Goal: Task Accomplishment & Management: Manage account settings

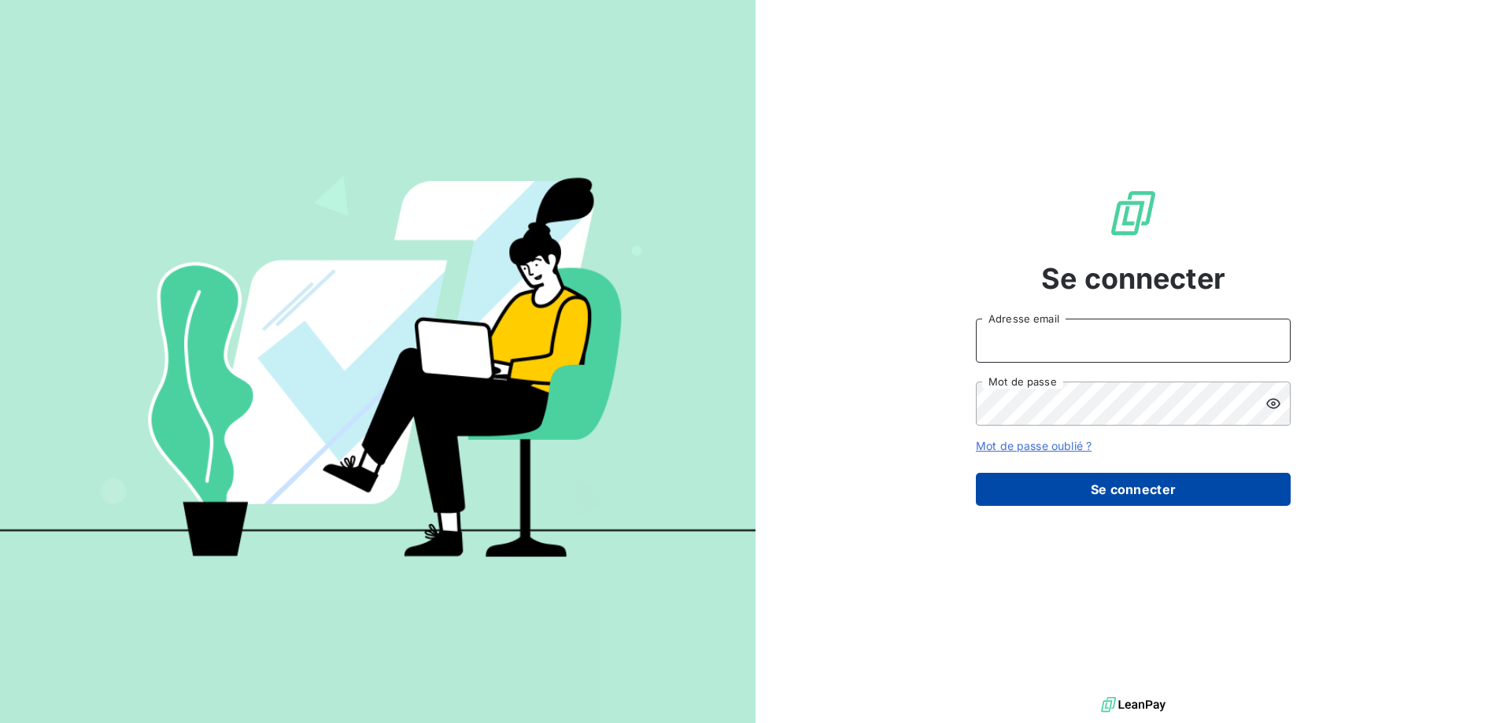
type input "[PERSON_NAME][EMAIL_ADDRESS][PERSON_NAME][DOMAIN_NAME]"
click at [1106, 505] on button "Se connecter" at bounding box center [1133, 489] width 315 height 33
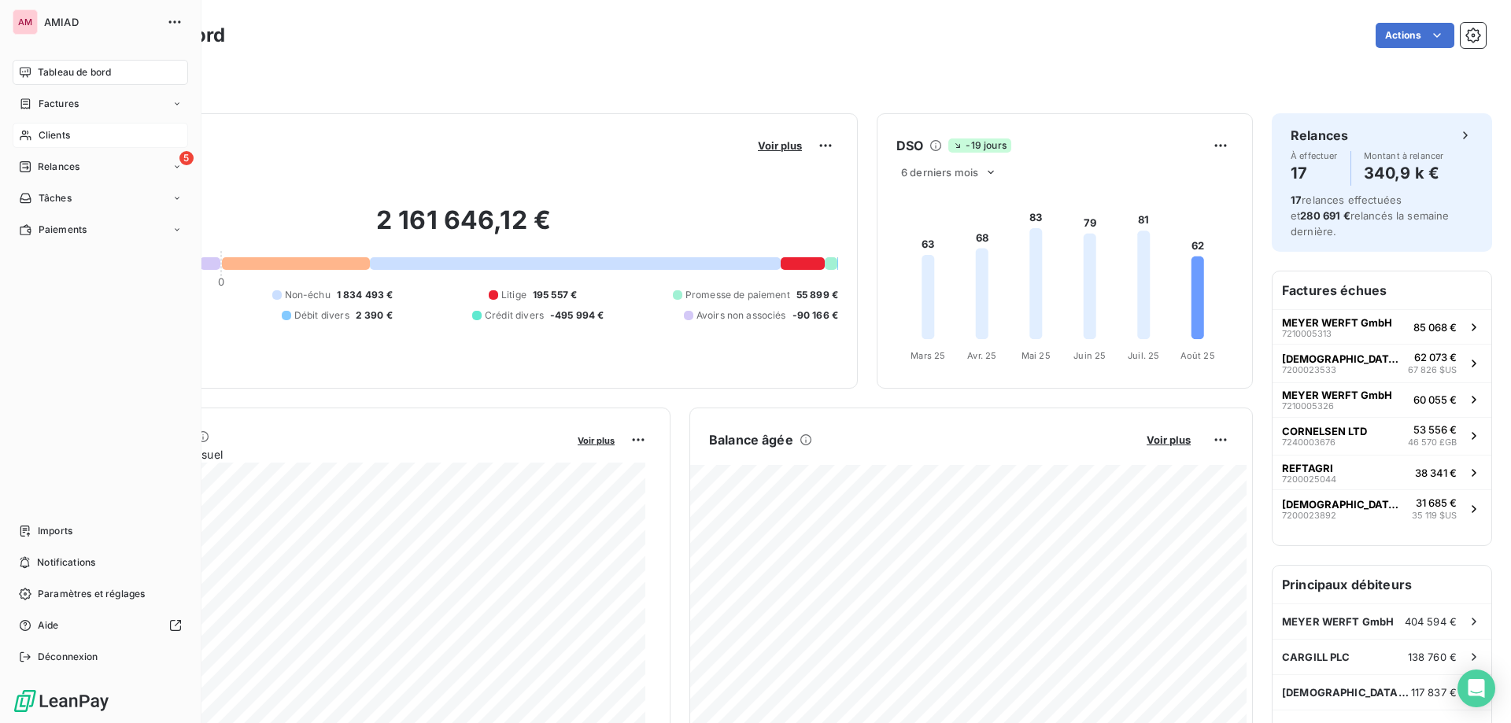
click at [39, 136] on span "Clients" at bounding box center [54, 135] width 31 height 14
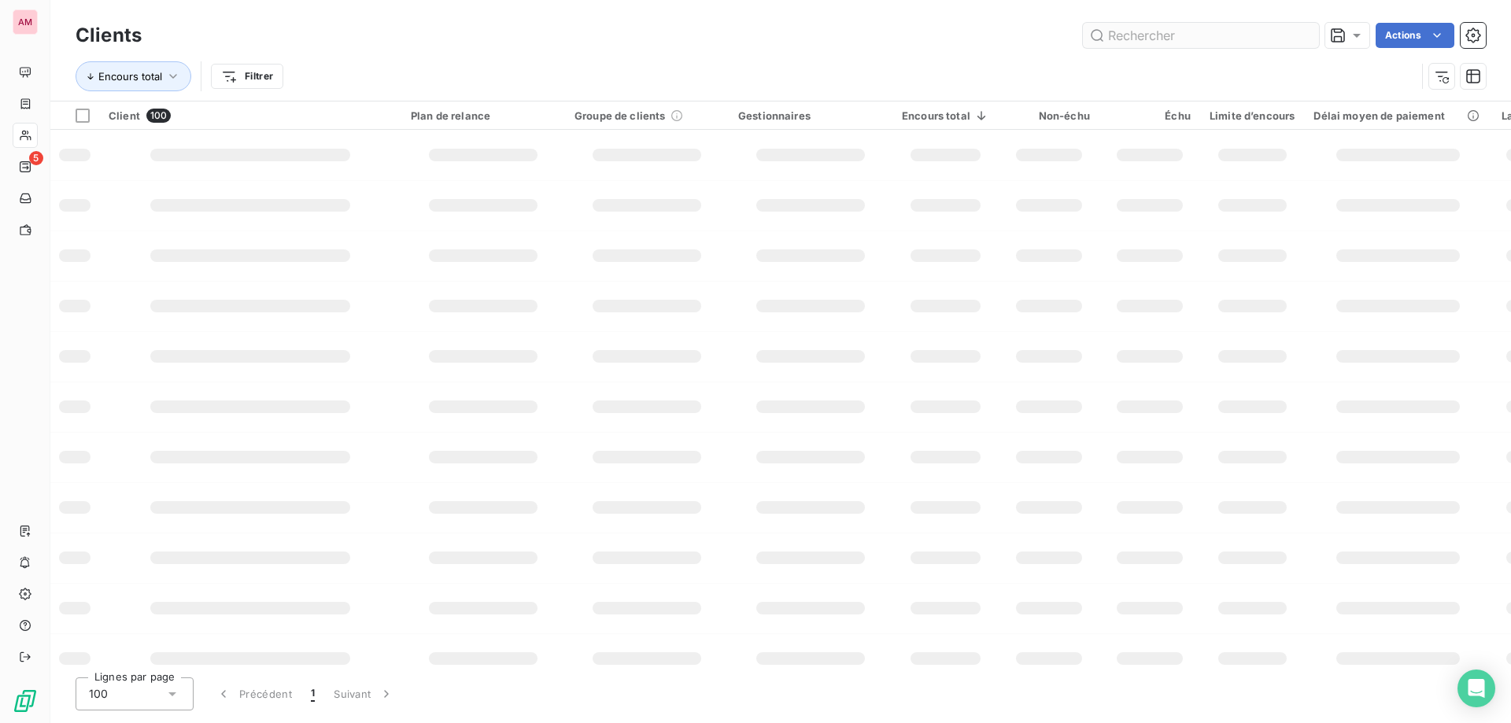
click at [1266, 38] on input "text" at bounding box center [1201, 35] width 236 height 25
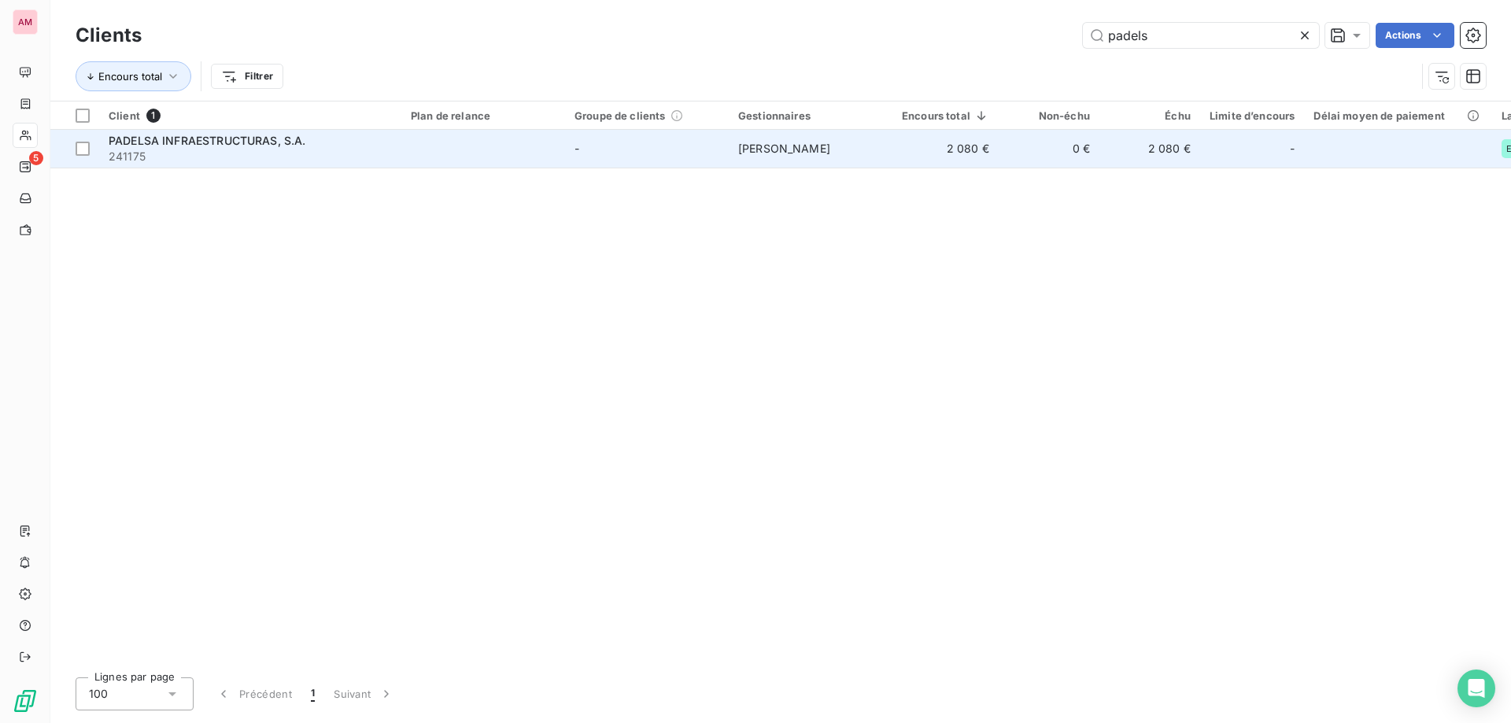
type input "padels"
click at [519, 159] on td at bounding box center [483, 149] width 164 height 38
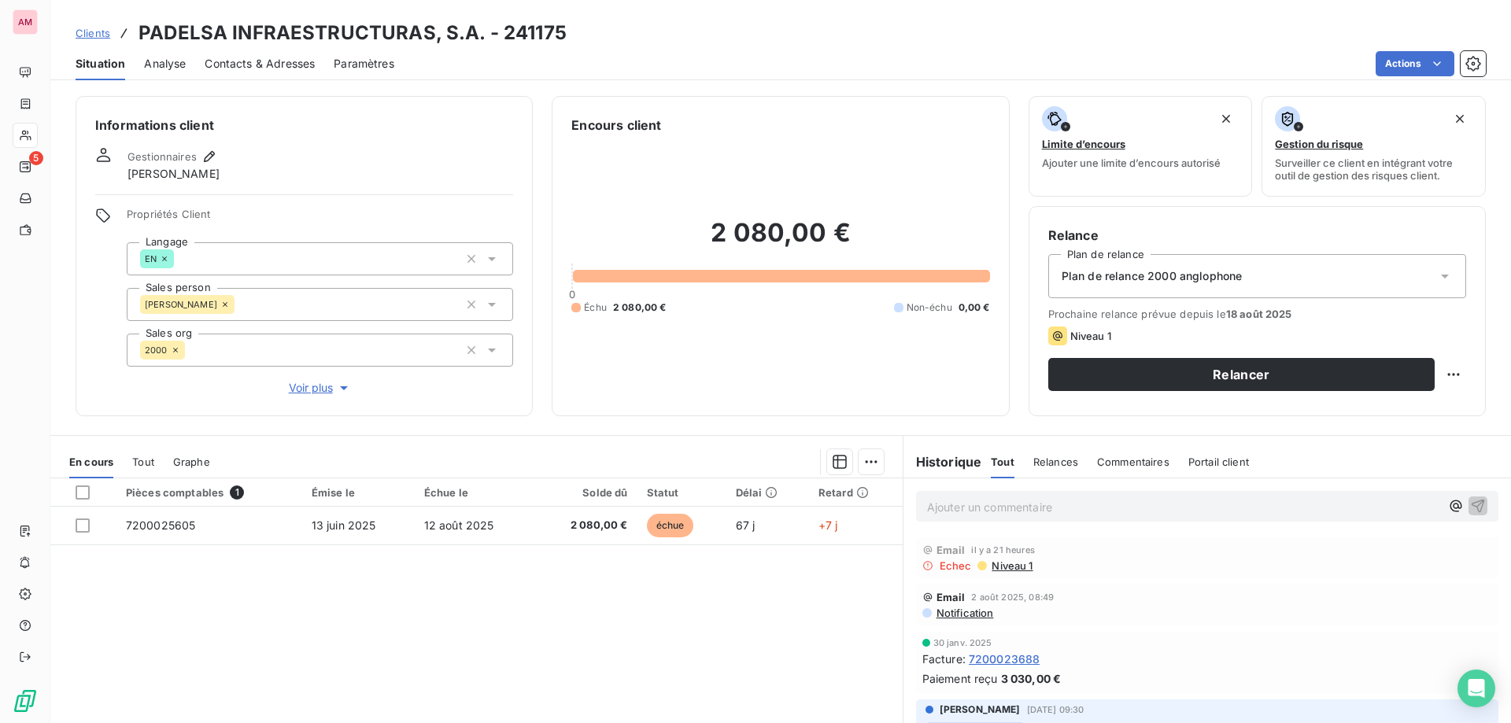
click at [251, 62] on span "Contacts & Adresses" at bounding box center [260, 64] width 110 height 16
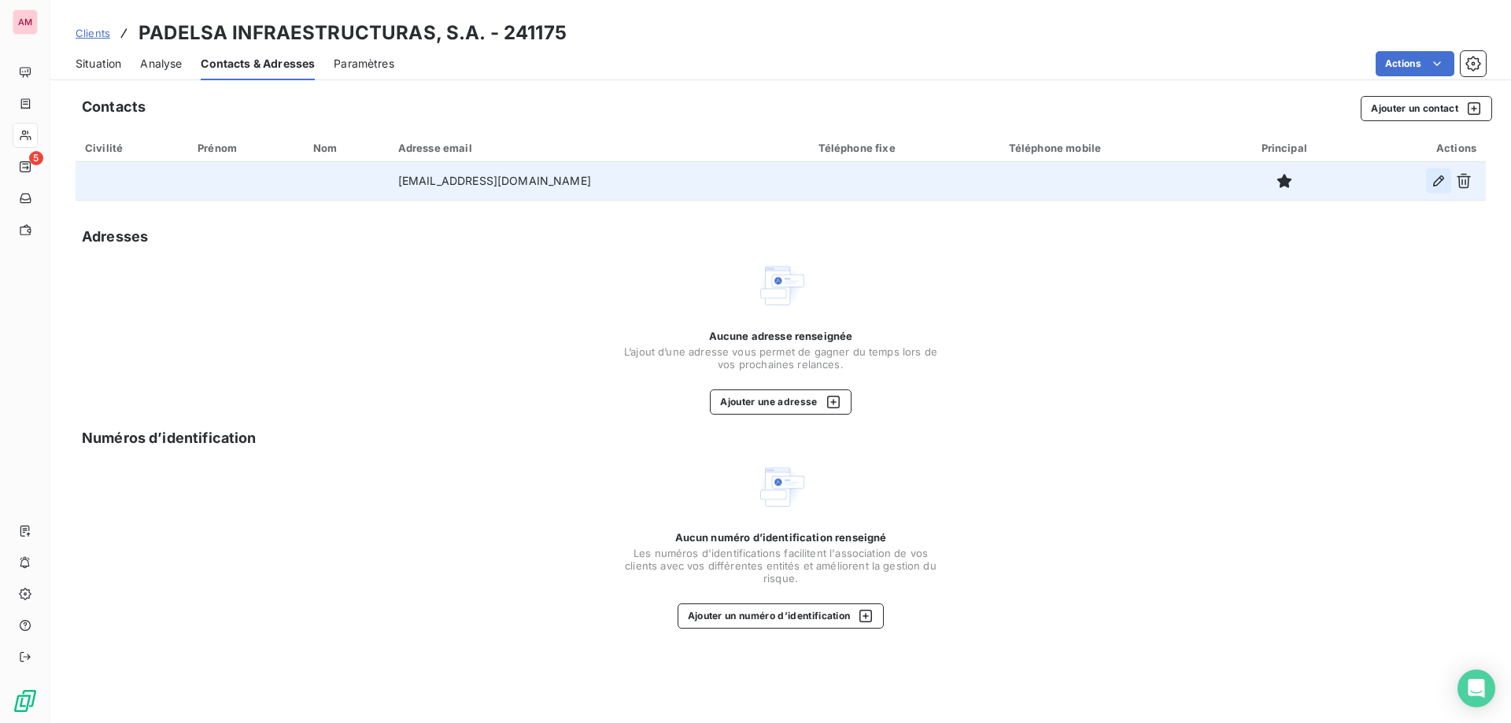
click at [1445, 179] on icon "button" at bounding box center [1439, 181] width 16 height 16
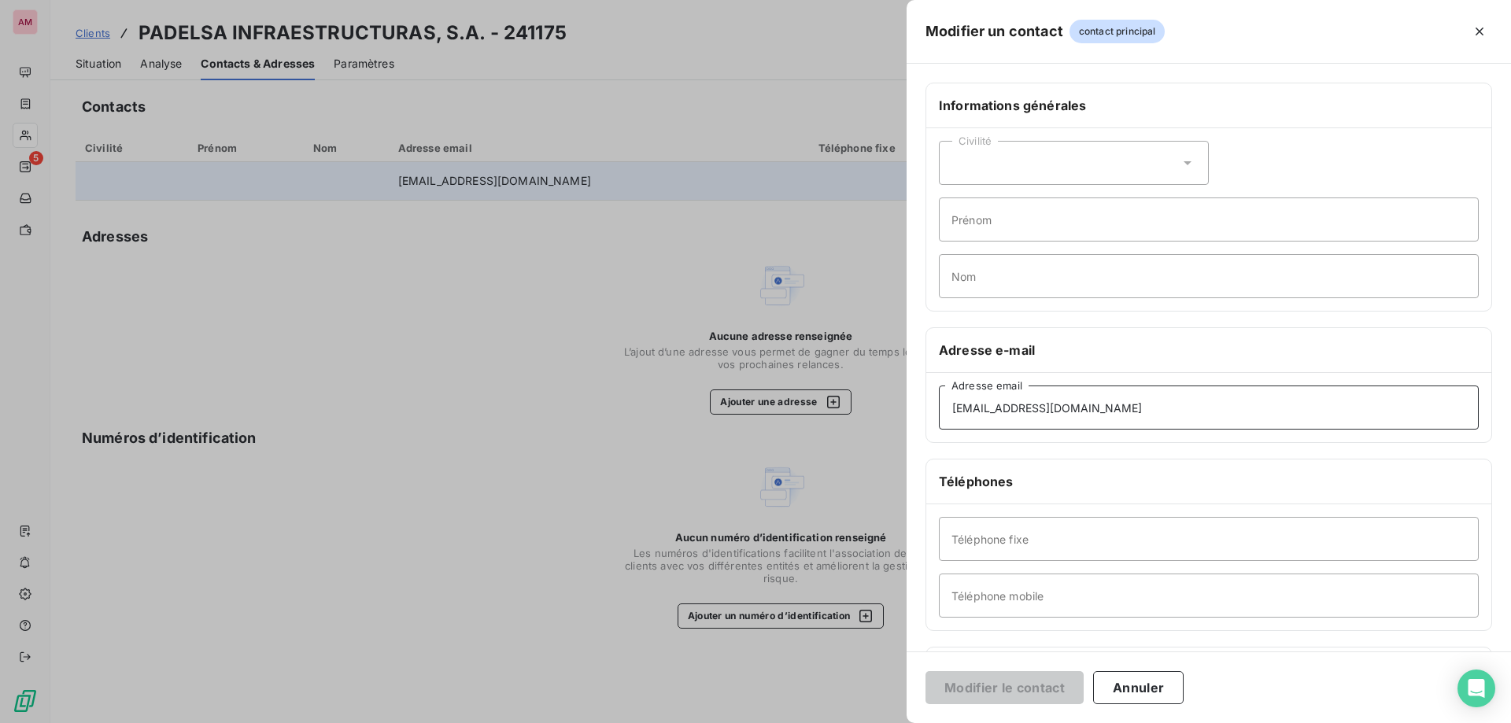
drag, startPoint x: 1041, startPoint y: 410, endPoint x: 930, endPoint y: 476, distance: 129.9
click at [882, 723] on div "Modifier un contact contact principal Informations générales Civilité Prénom No…" at bounding box center [755, 723] width 1511 height 0
paste input "vpariente"
type input "vpariente@chm.es"
click at [1052, 691] on button "Modifier le contact" at bounding box center [1005, 687] width 158 height 33
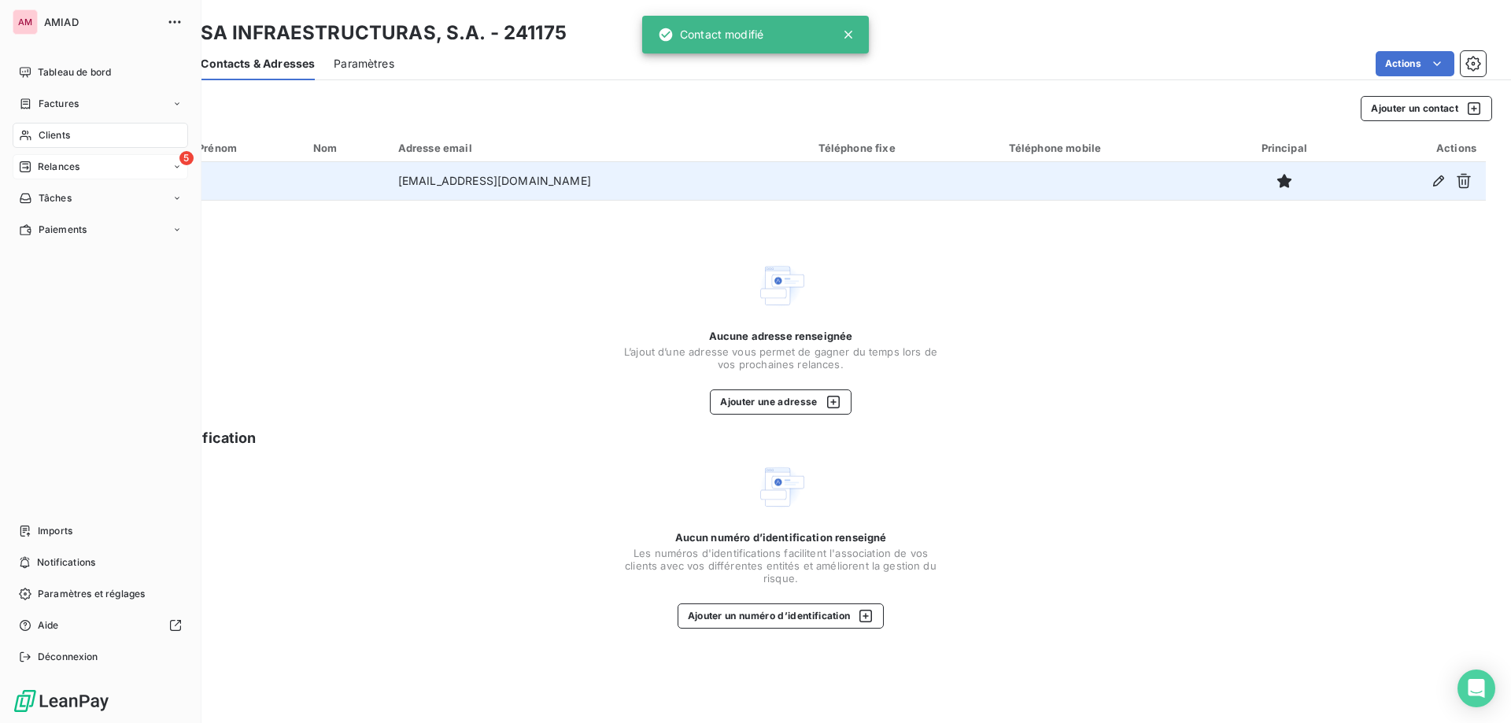
click at [35, 153] on nav "Tableau de bord Factures Clients 5 Relances Tâches Paiements" at bounding box center [101, 151] width 176 height 183
click at [33, 168] on div "Relances" at bounding box center [49, 167] width 61 height 14
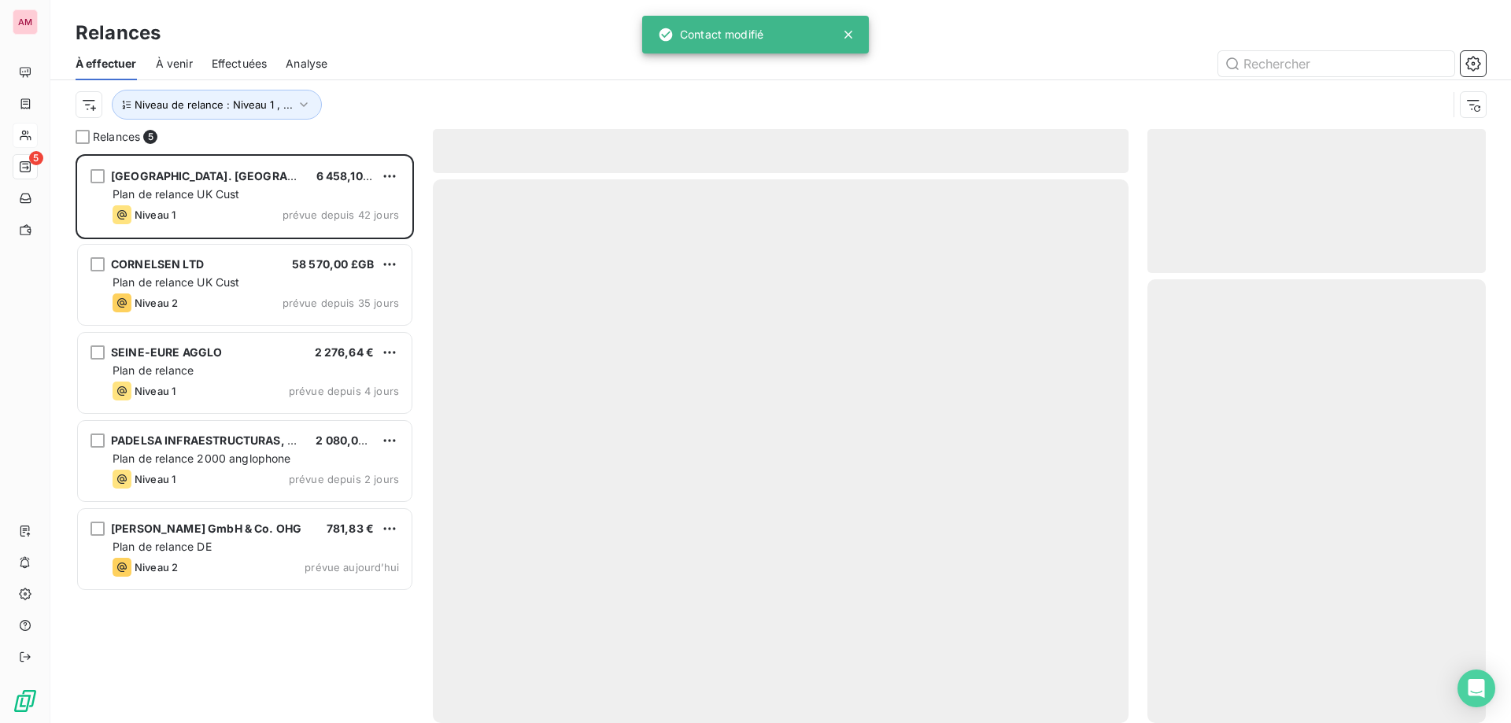
scroll to position [557, 327]
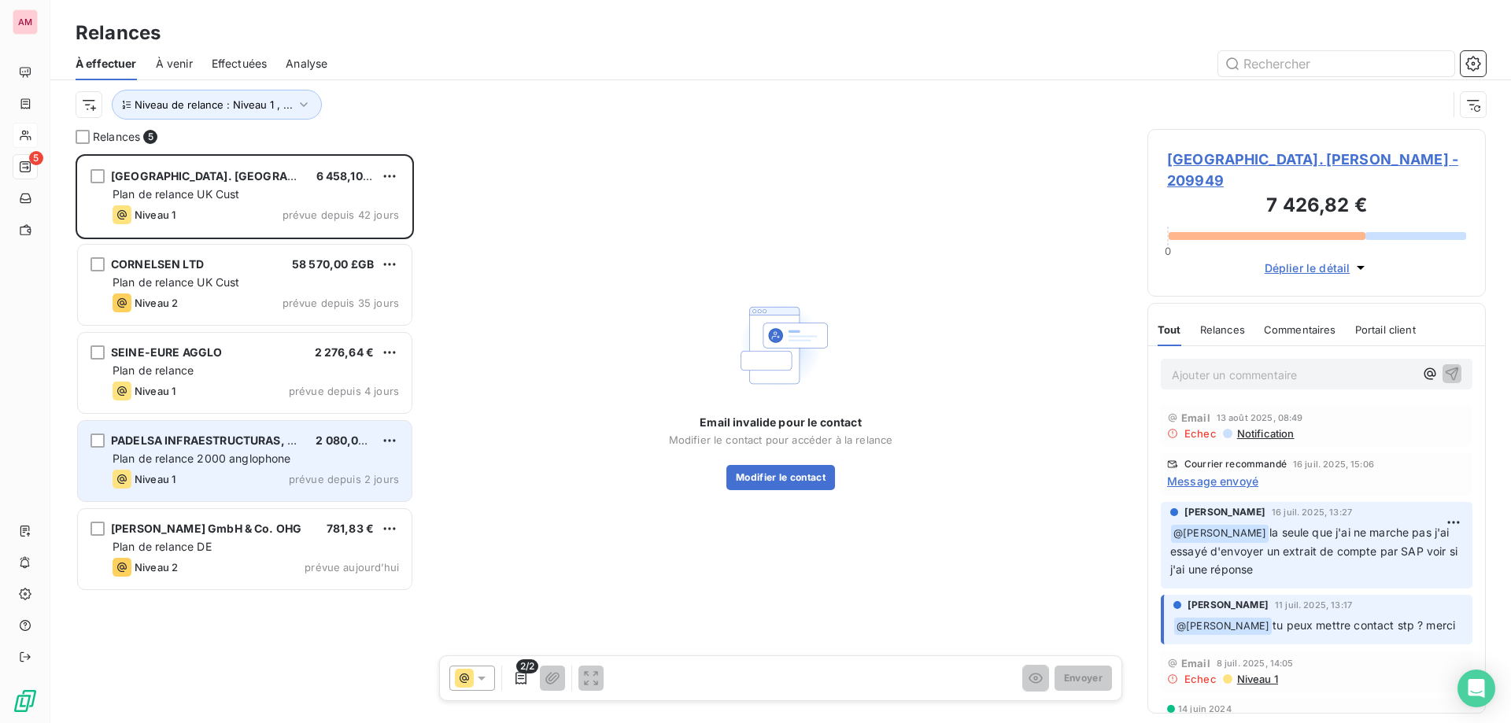
click at [238, 468] on div "PADELSA INFRAESTRUCTURAS, S.A. 2 080,00 € Plan de relance 2000 anglophone Nivea…" at bounding box center [245, 461] width 334 height 80
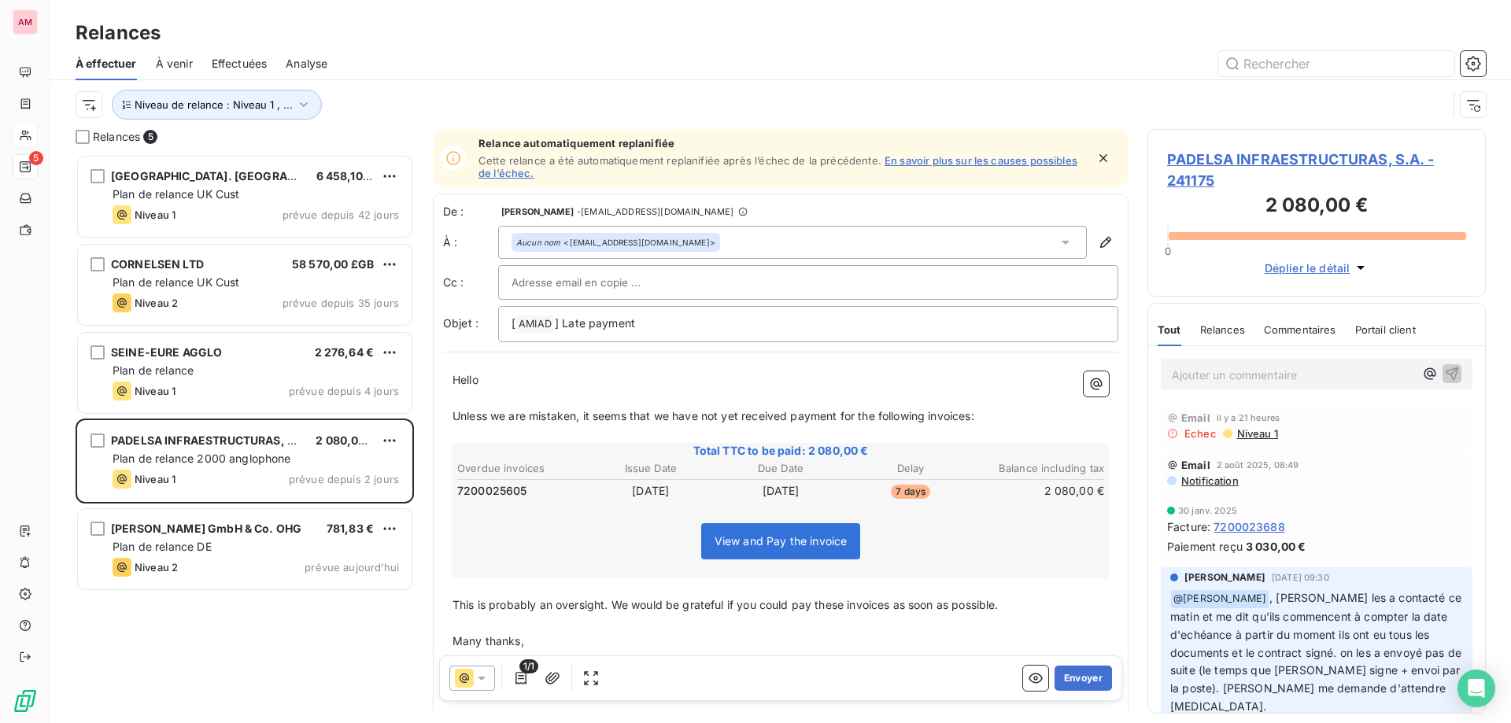
scroll to position [557, 327]
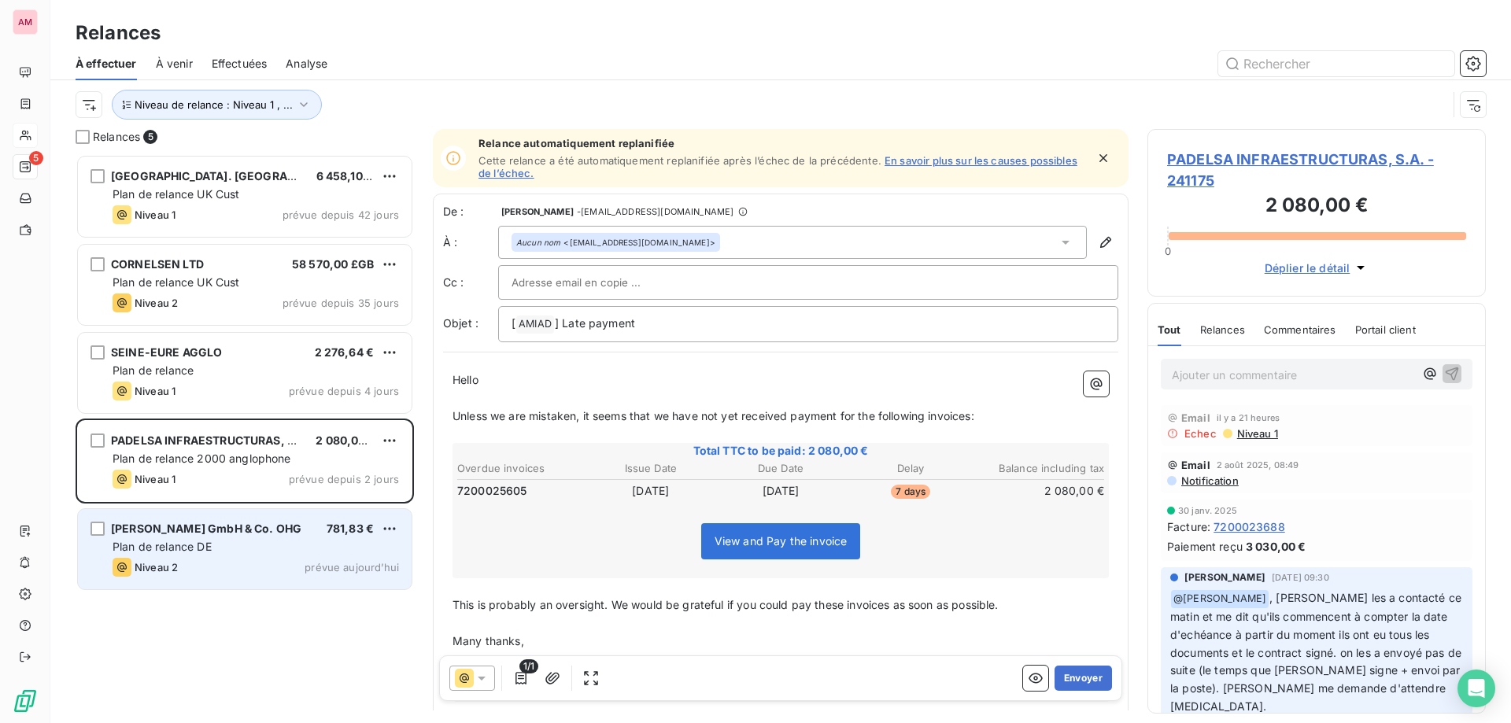
click at [190, 544] on span "Plan de relance DE" at bounding box center [162, 546] width 99 height 13
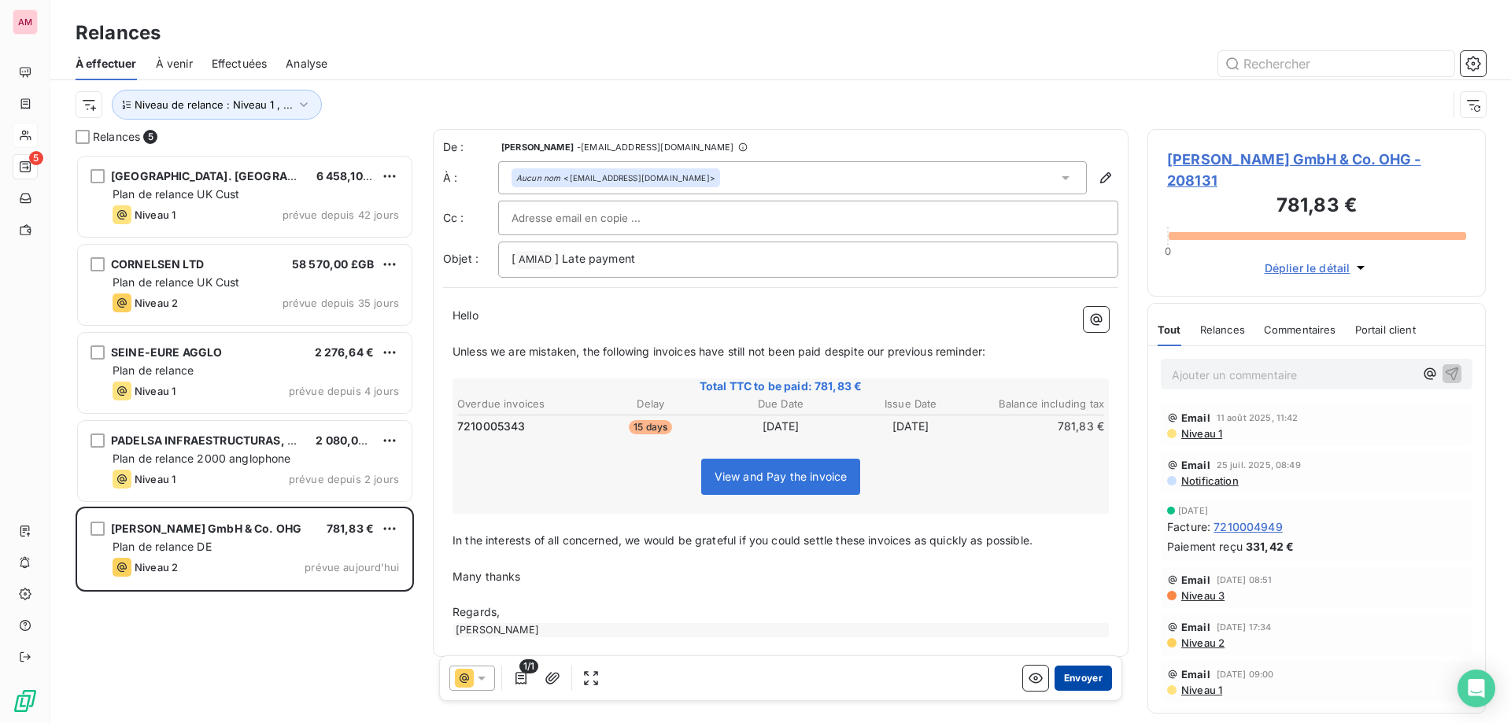
click at [1078, 687] on button "Envoyer" at bounding box center [1083, 678] width 57 height 25
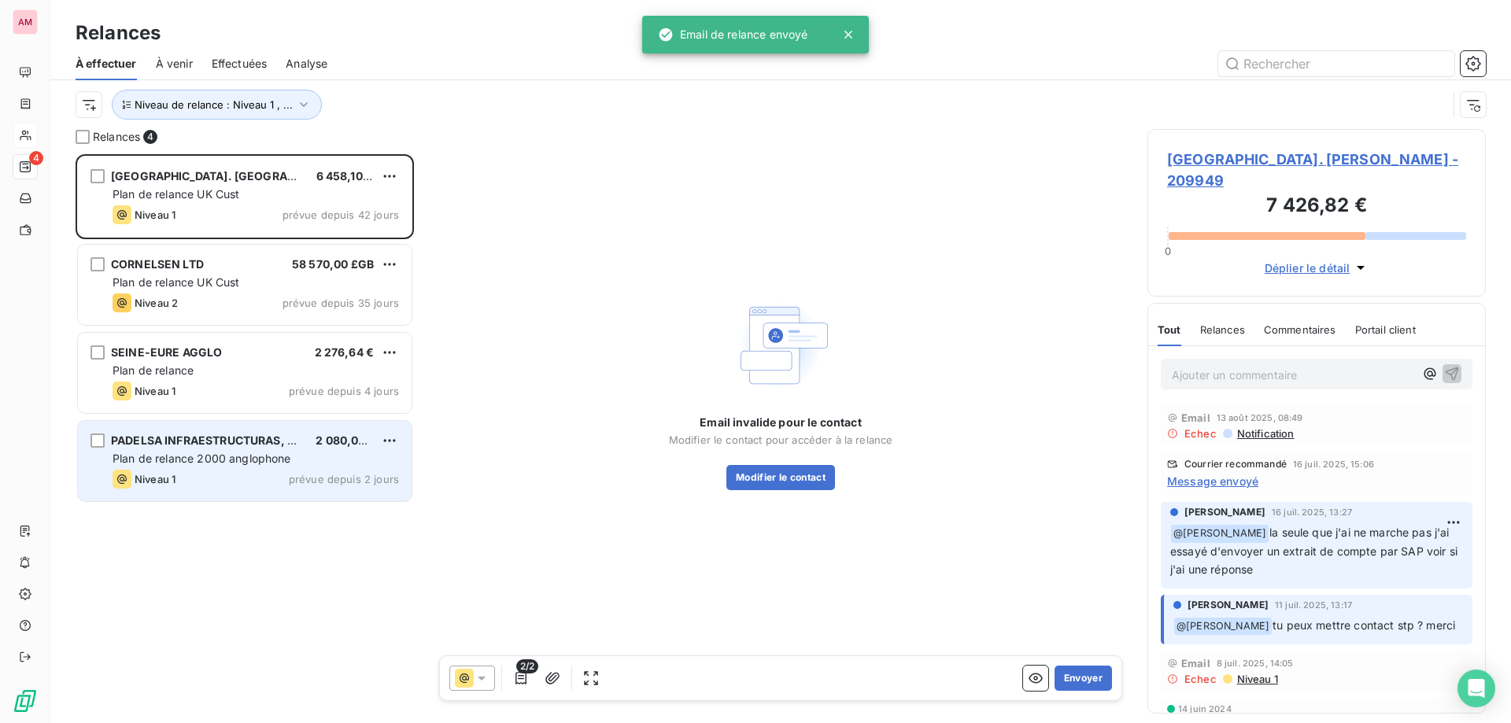
drag, startPoint x: 287, startPoint y: 457, endPoint x: 333, endPoint y: 467, distance: 46.8
click at [287, 457] on span "Plan de relance 2000 anglophone" at bounding box center [202, 458] width 179 height 13
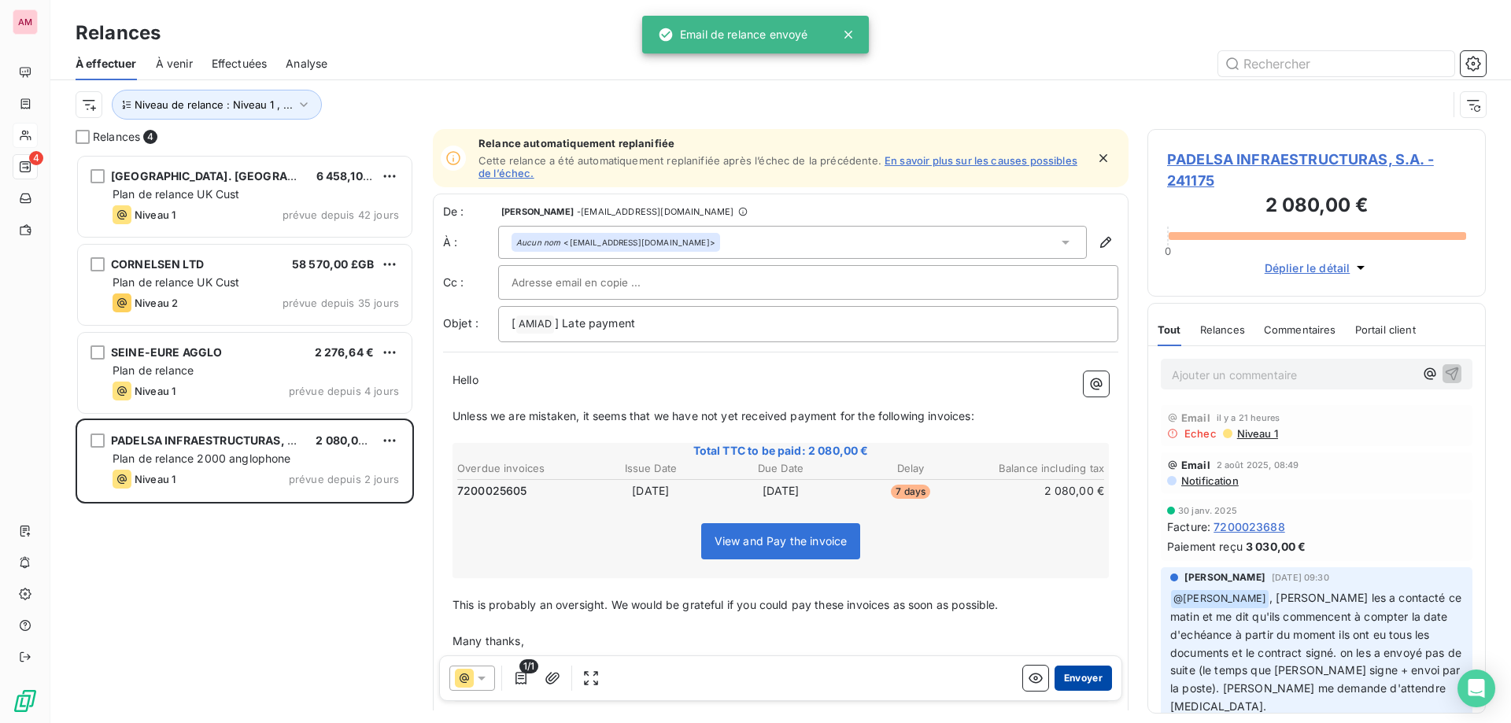
click at [1074, 682] on button "Envoyer" at bounding box center [1083, 678] width 57 height 25
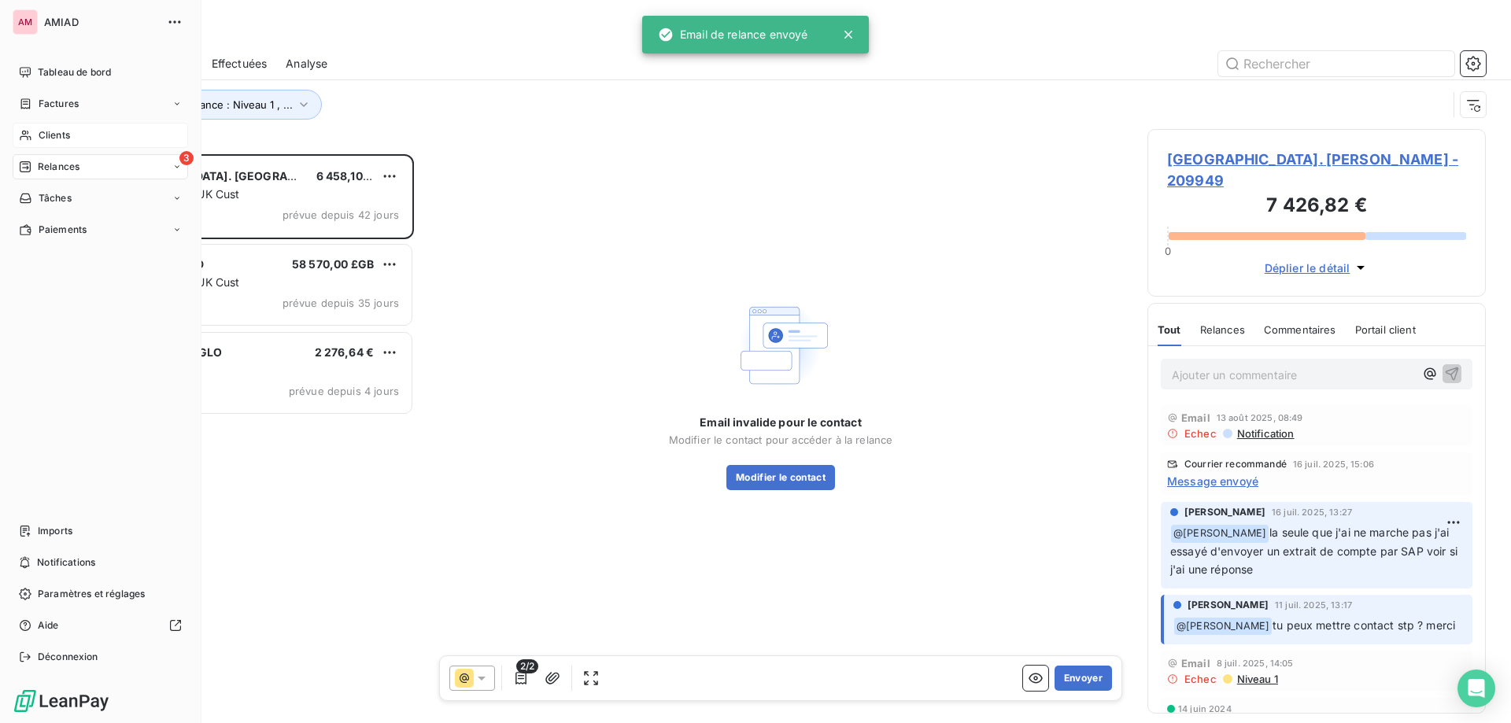
click at [102, 134] on div "Clients" at bounding box center [101, 135] width 176 height 25
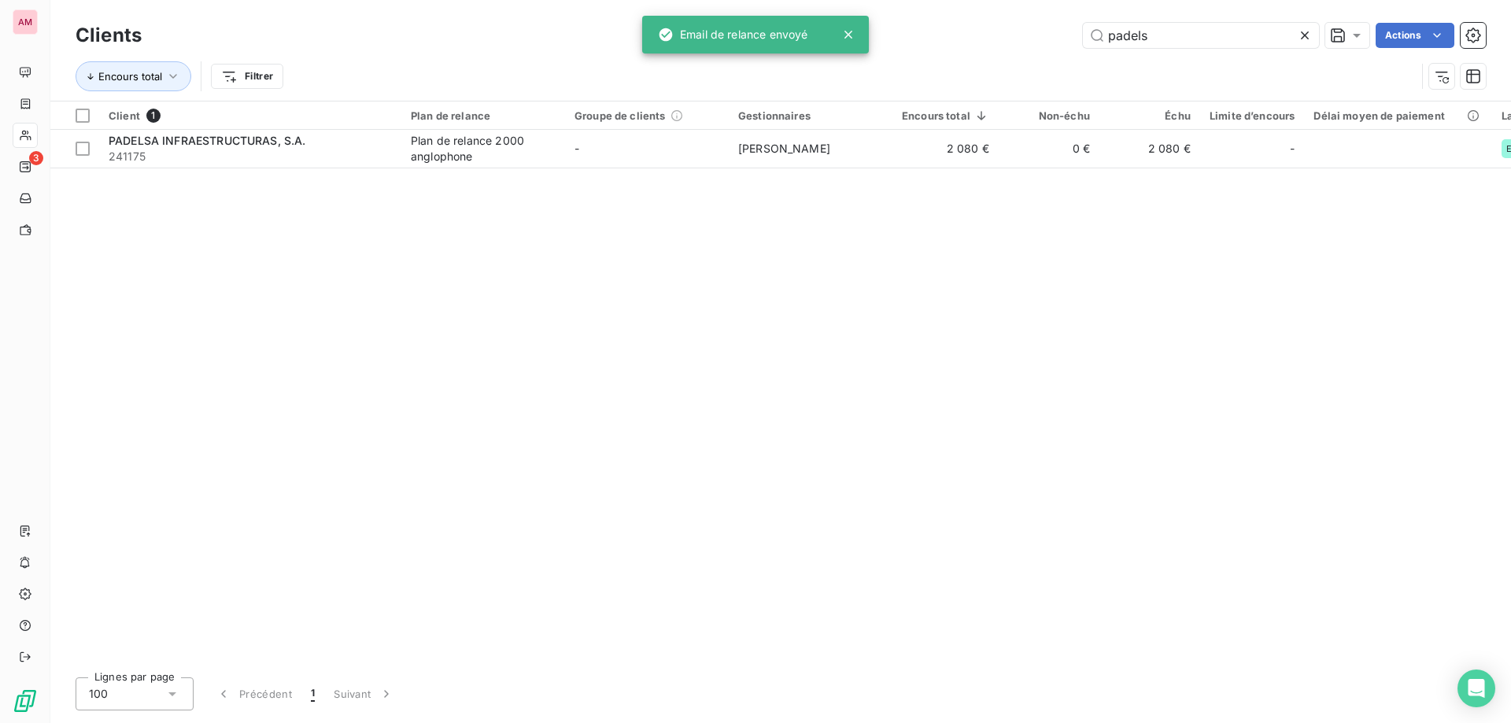
click at [1311, 31] on icon at bounding box center [1305, 36] width 16 height 16
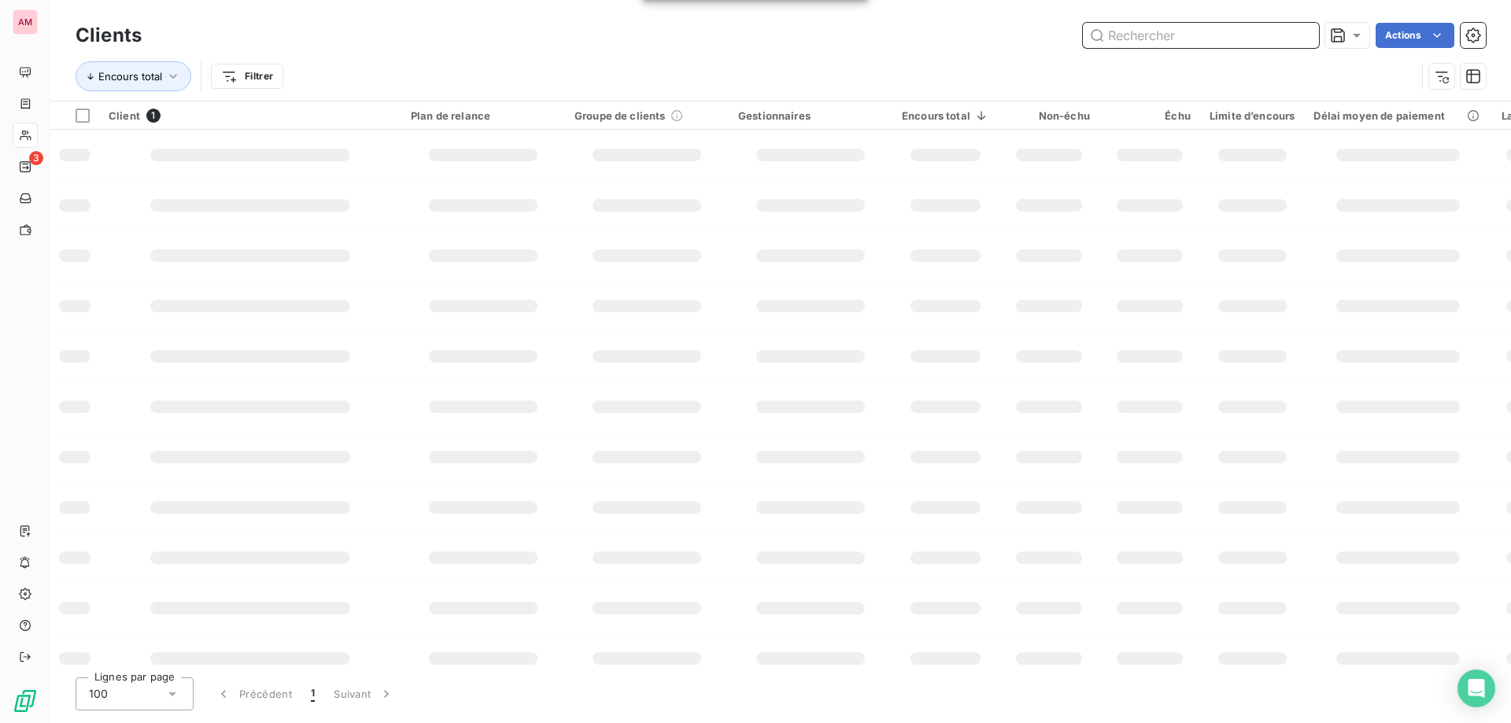
click at [1232, 43] on input "text" at bounding box center [1201, 35] width 236 height 25
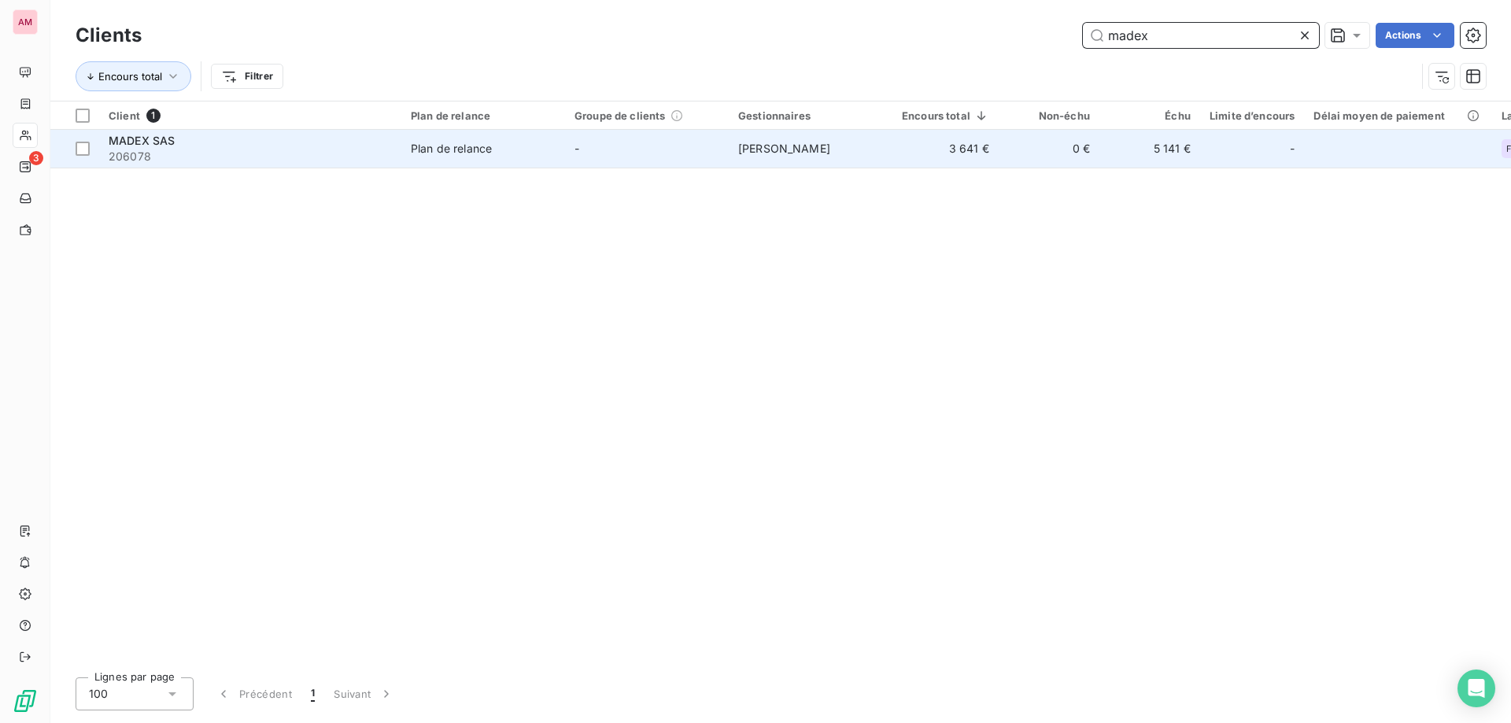
type input "madex"
click at [480, 153] on div "Plan de relance" at bounding box center [451, 149] width 81 height 16
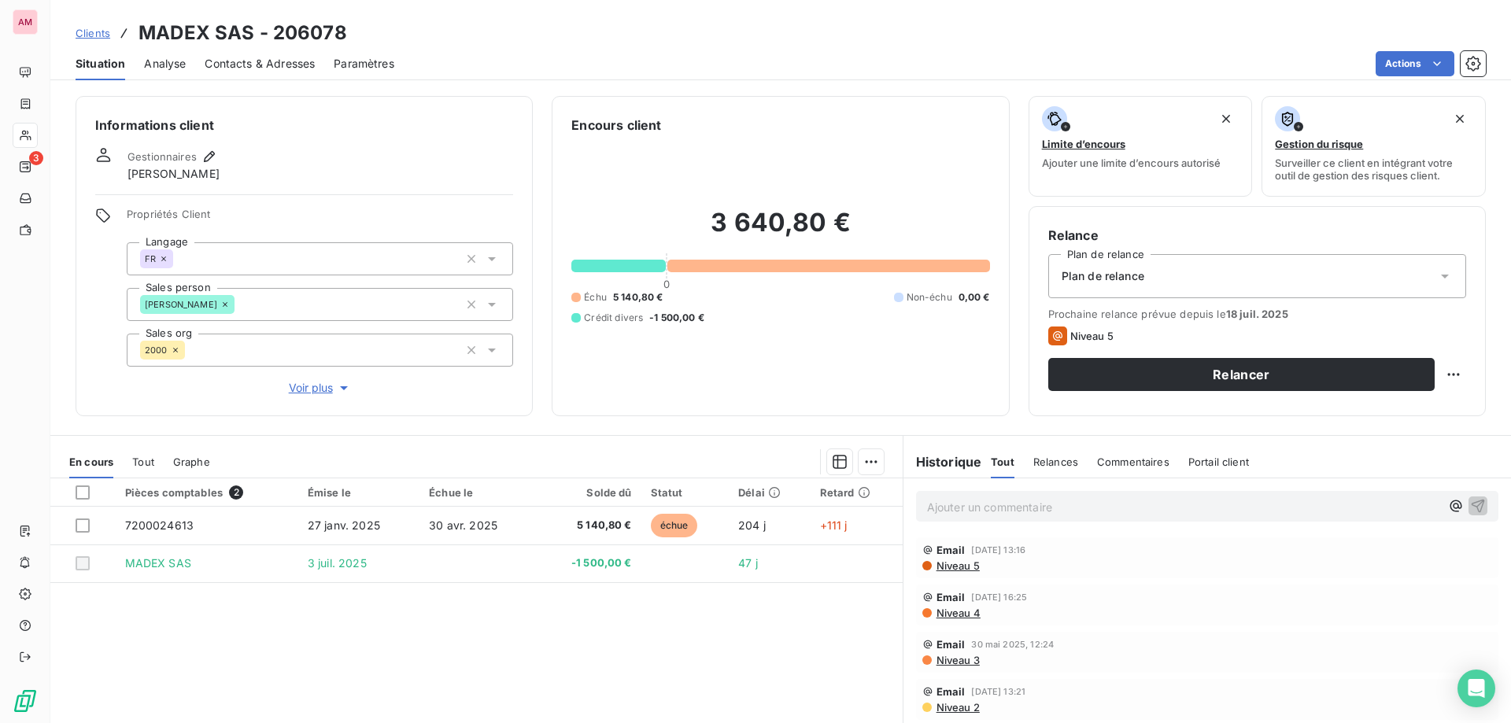
click at [1211, 275] on div "Plan de relance" at bounding box center [1257, 276] width 418 height 44
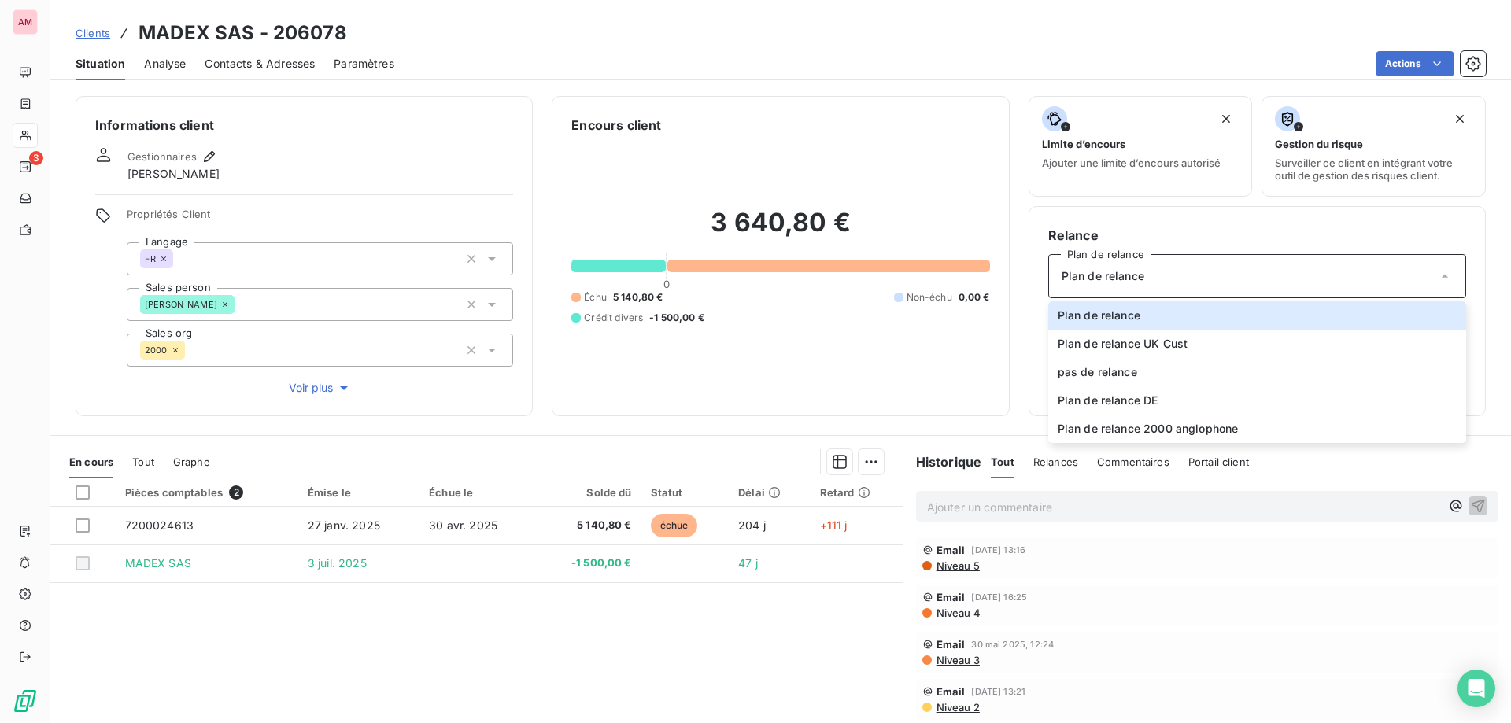
drag, startPoint x: 942, startPoint y: 372, endPoint x: 933, endPoint y: 370, distance: 9.7
click at [941, 371] on div "3 640,80 € 0 Échu 5 140,80 € Non-échu 0,00 € Crédit divers -1 500,00 €" at bounding box center [780, 266] width 418 height 262
